Goal: Transaction & Acquisition: Purchase product/service

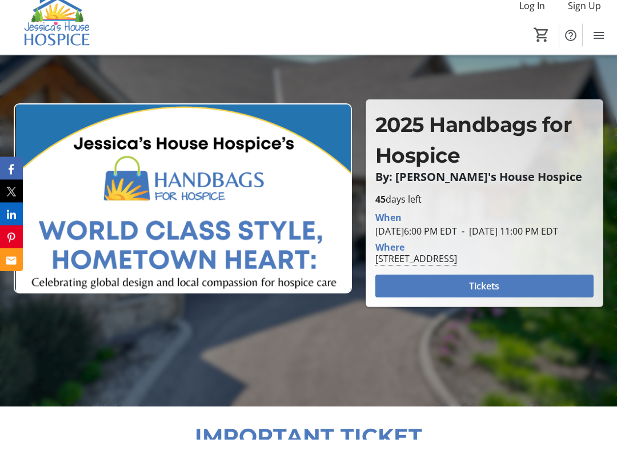
scroll to position [92, 0]
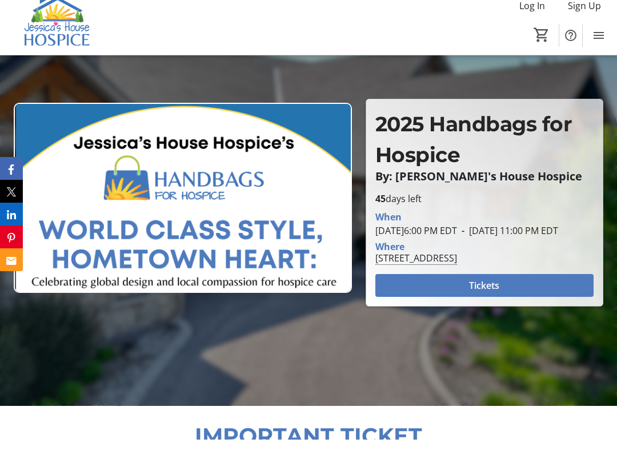
click at [484, 296] on span "Tickets" at bounding box center [484, 297] width 30 height 14
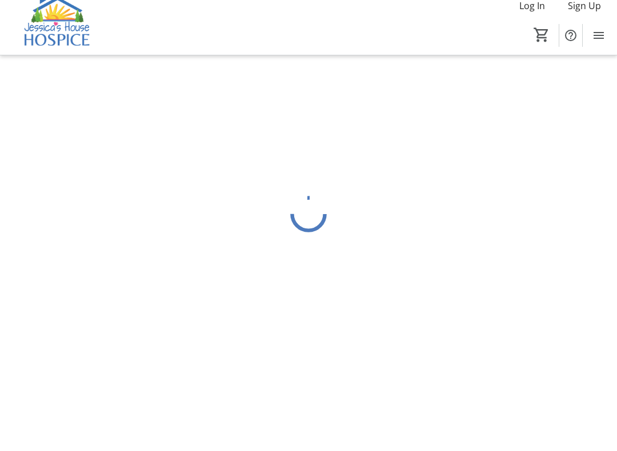
scroll to position [11, 0]
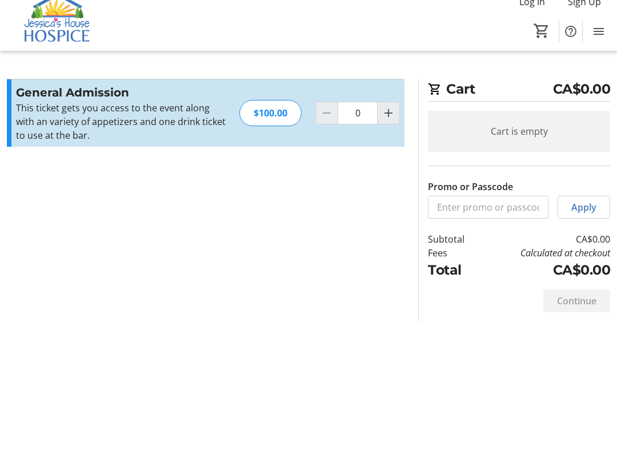
click at [390, 122] on mat-icon "Increment by one" at bounding box center [388, 129] width 14 height 14
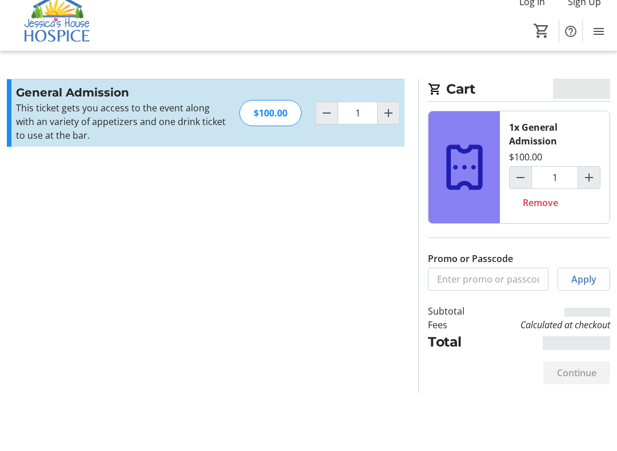
click at [392, 122] on mat-icon "Increment by one" at bounding box center [388, 129] width 14 height 14
click at [395, 118] on span "Increment by one" at bounding box center [388, 129] width 22 height 22
type input "3"
click at [393, 122] on mat-icon "Increment by one" at bounding box center [388, 129] width 14 height 14
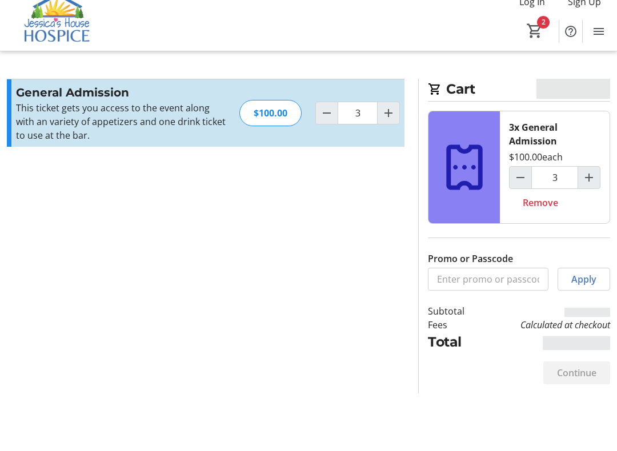
type input "4"
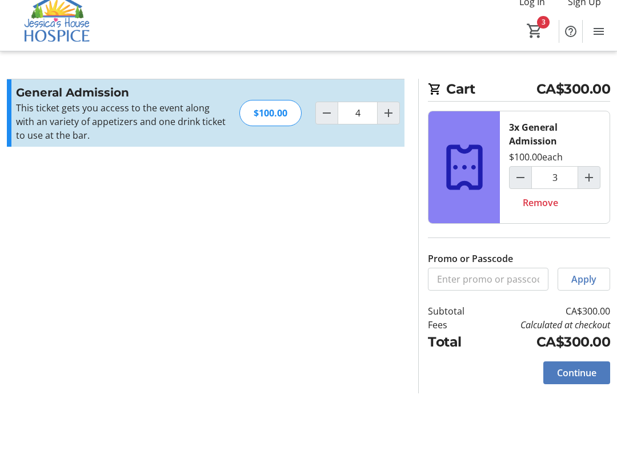
type input "4"
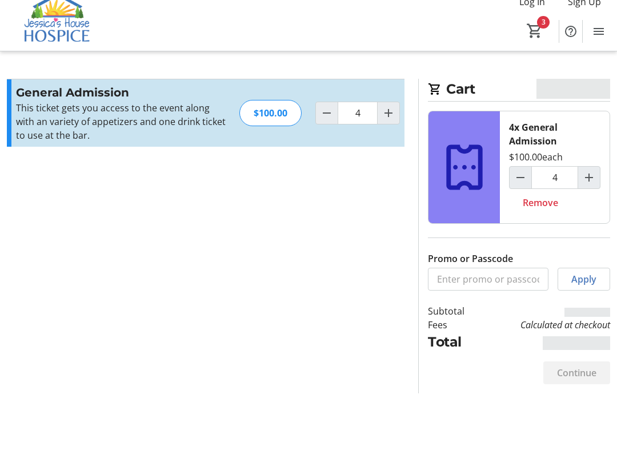
click at [396, 118] on span "Increment by one" at bounding box center [388, 129] width 22 height 22
type input "5"
click at [396, 118] on span "Increment by one" at bounding box center [388, 129] width 22 height 22
type input "6"
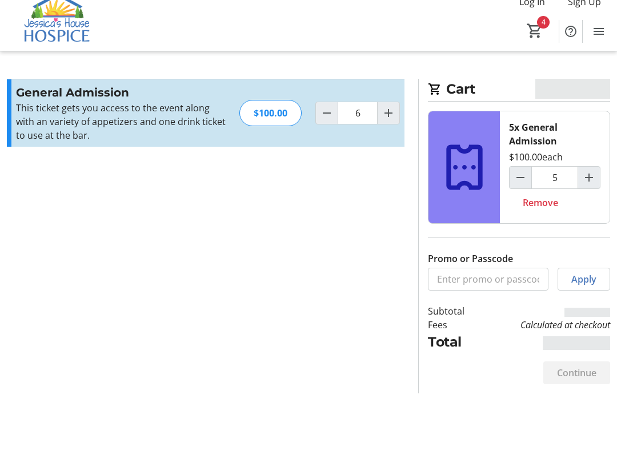
type input "6"
click at [393, 122] on mat-icon "Increment by one" at bounding box center [388, 129] width 14 height 14
type input "7"
click at [389, 122] on mat-icon "Increment by one" at bounding box center [388, 129] width 14 height 14
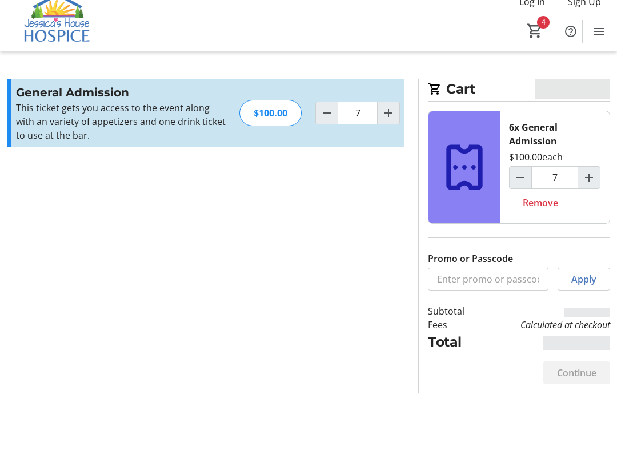
type input "8"
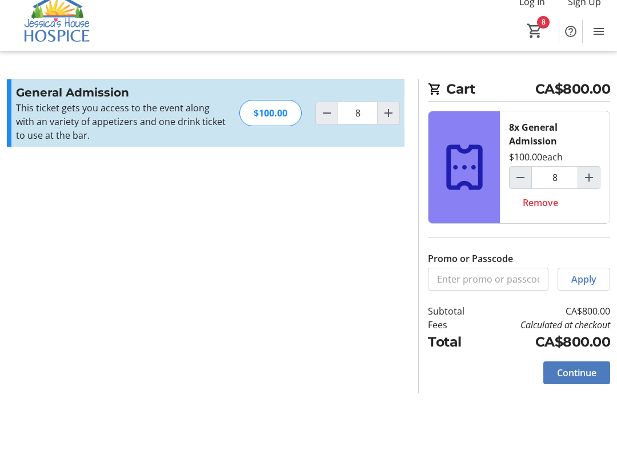
click at [592, 288] on span "Apply" at bounding box center [583, 295] width 25 height 14
click at [580, 381] on span "Continue" at bounding box center [576, 388] width 39 height 14
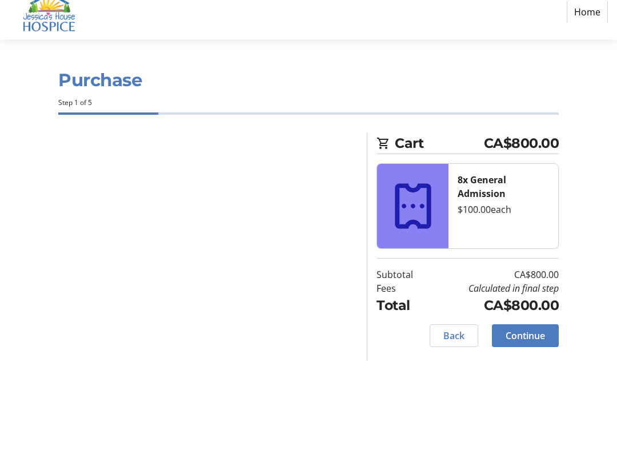
select select "CA"
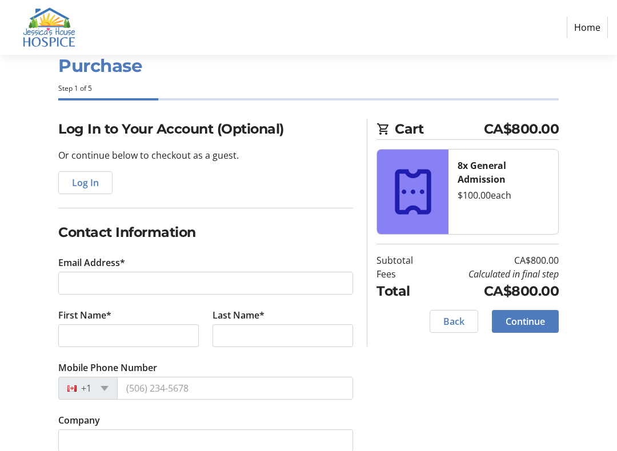
scroll to position [3, 0]
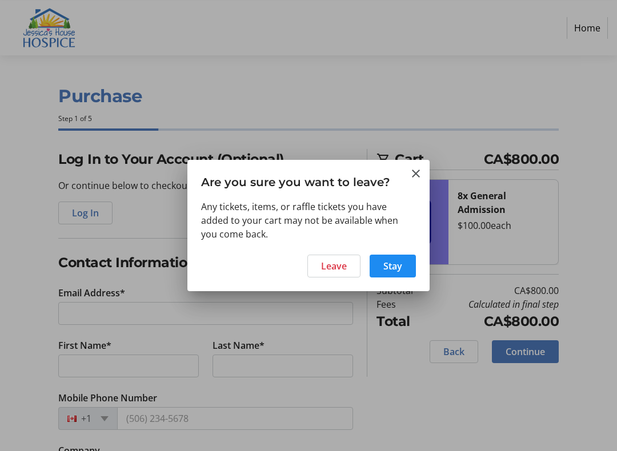
click at [347, 276] on span at bounding box center [334, 265] width 52 height 27
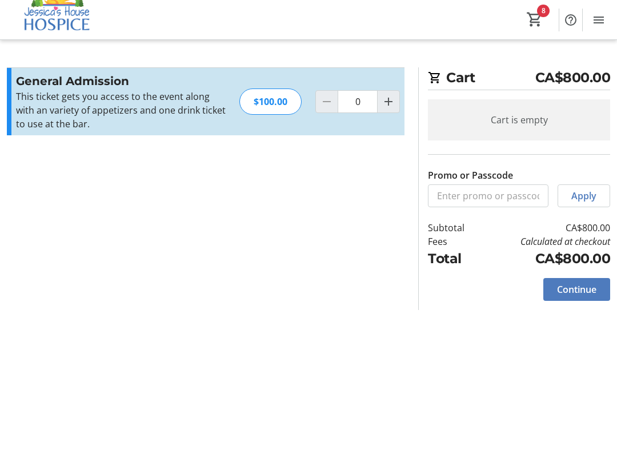
type input "8"
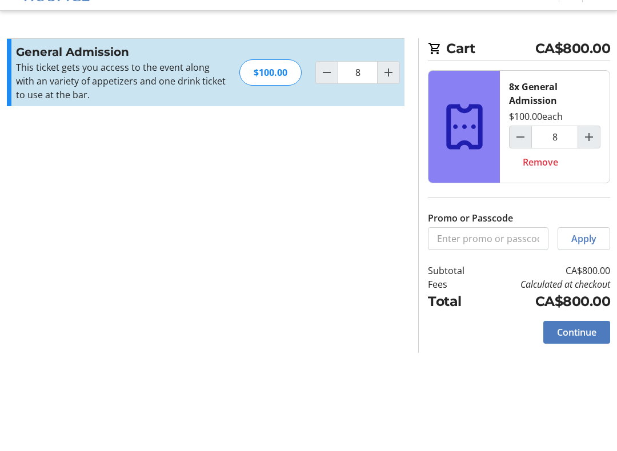
scroll to position [11, 0]
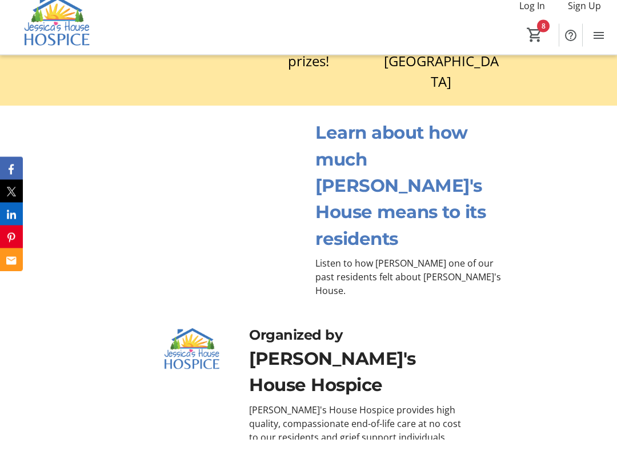
scroll to position [1594, 0]
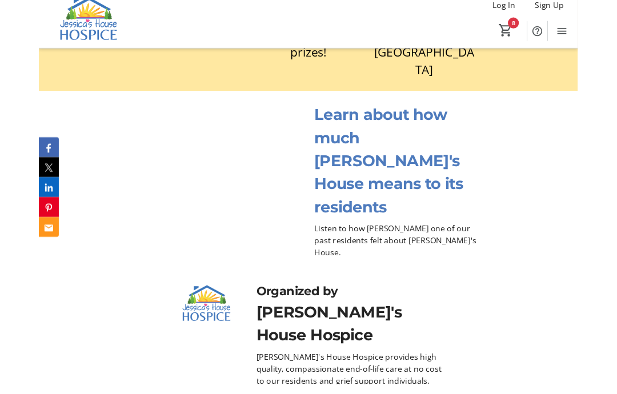
scroll to position [1583, 0]
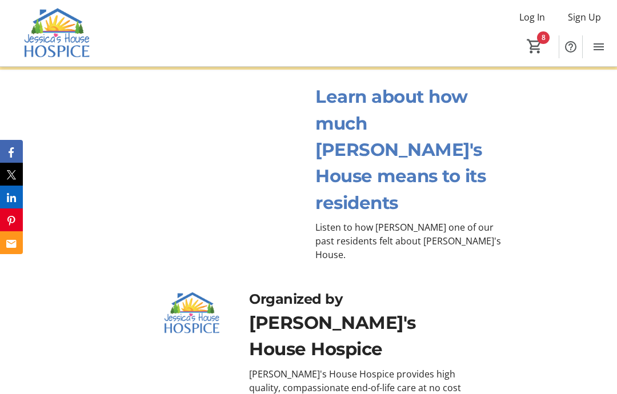
click at [344, 228] on p "Listen to how [PERSON_NAME] one of our past residents felt about [PERSON_NAME]'…" at bounding box center [411, 240] width 192 height 41
click at [338, 195] on p "Learn about how much [PERSON_NAME]'s House means to its residents" at bounding box center [411, 149] width 192 height 132
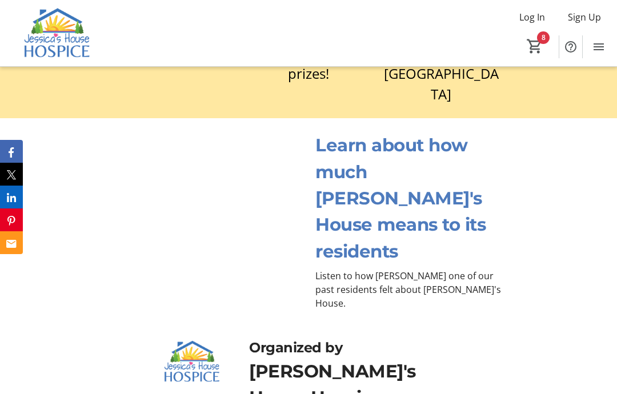
scroll to position [1533, 0]
